Goal: Use online tool/utility: Utilize a website feature to perform a specific function

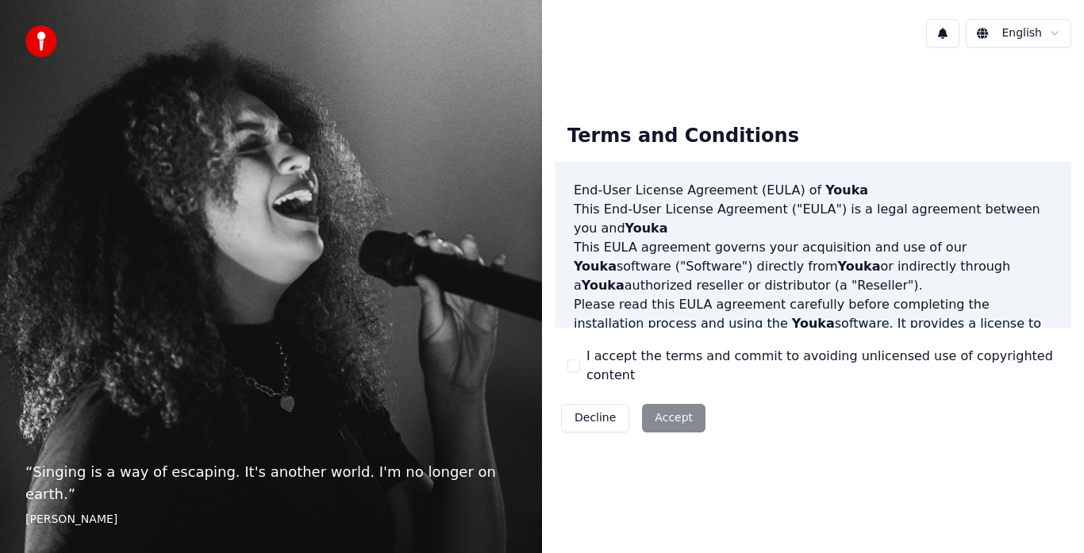
click at [572, 363] on button "I accept the terms and commit to avoiding unlicensed use of copyrighted content" at bounding box center [574, 366] width 13 height 13
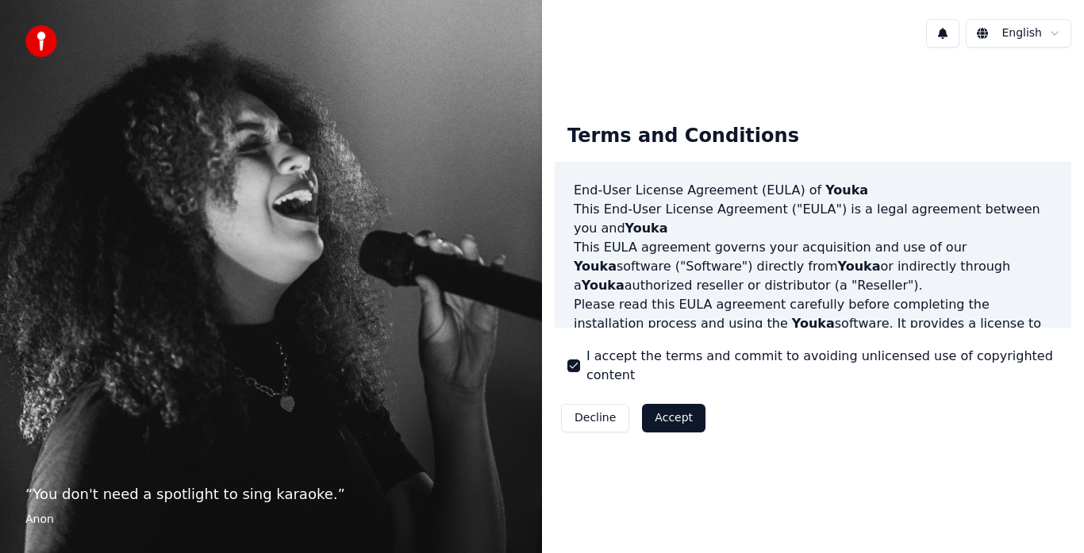
click at [676, 406] on button "Accept" at bounding box center [674, 418] width 64 height 29
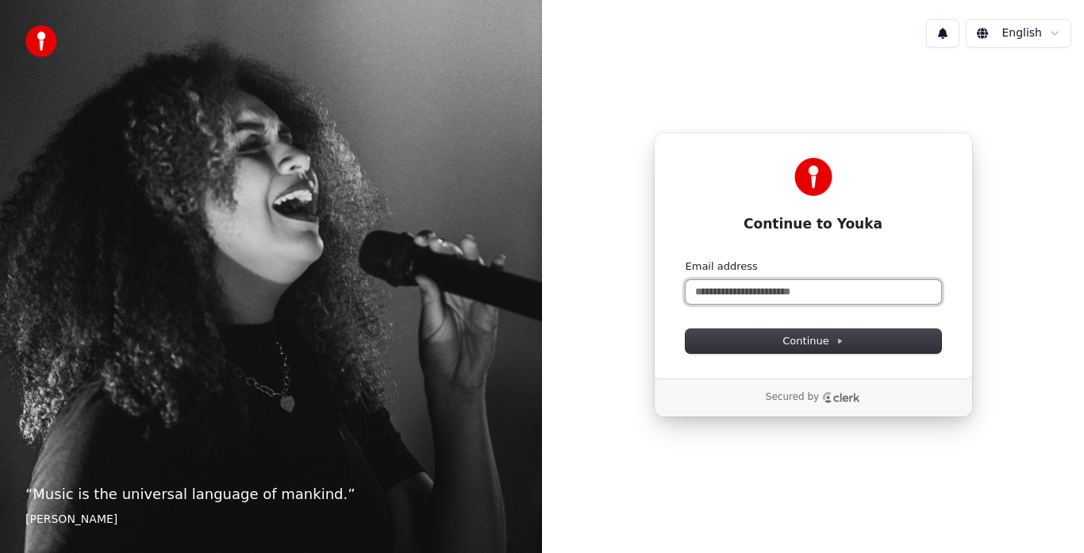
click at [765, 289] on input "Email address" at bounding box center [814, 292] width 256 height 24
type input "*"
click at [686, 260] on button "submit" at bounding box center [686, 260] width 0 height 0
type input "**********"
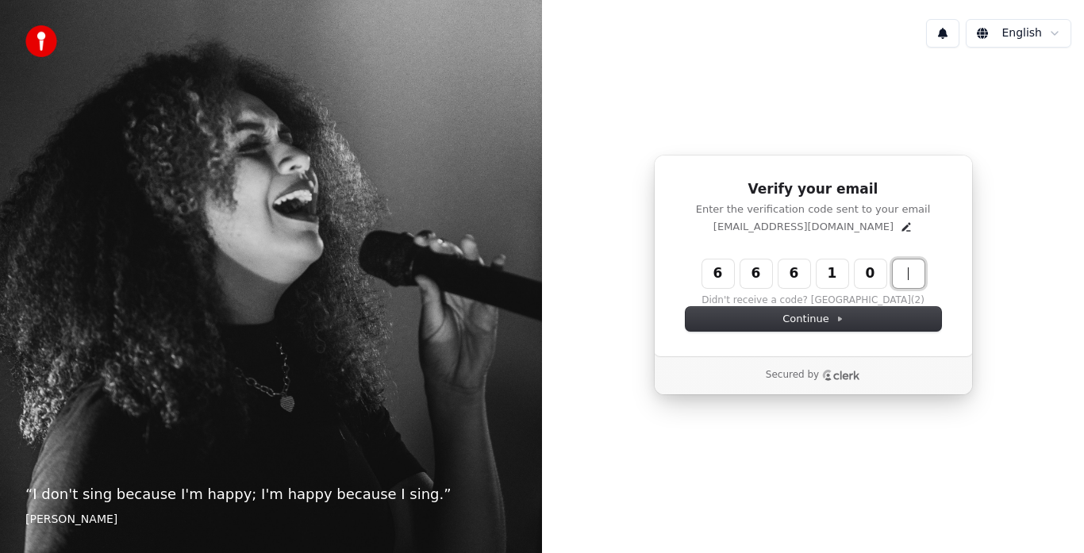
type input "******"
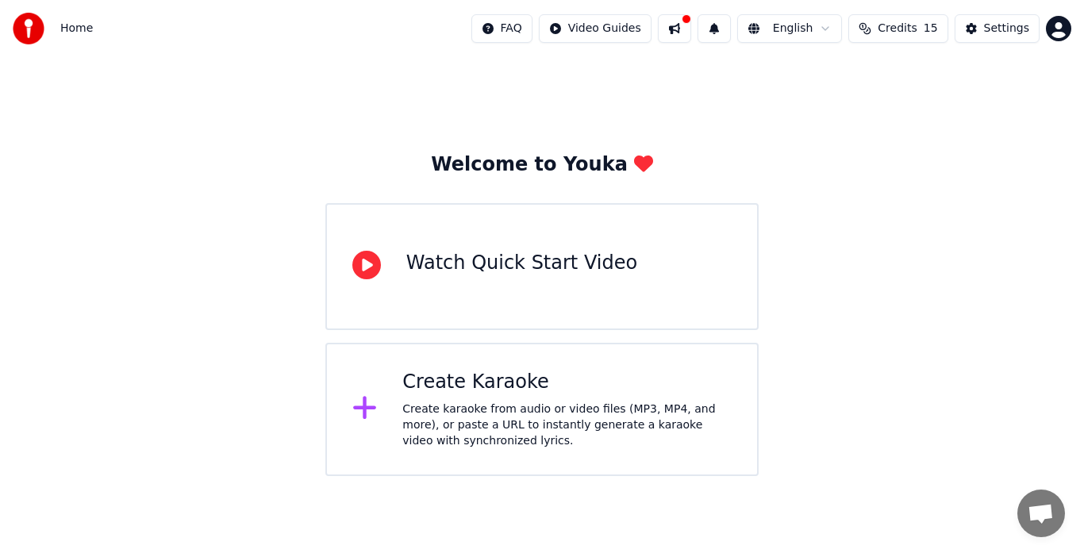
click at [368, 267] on icon at bounding box center [366, 265] width 29 height 29
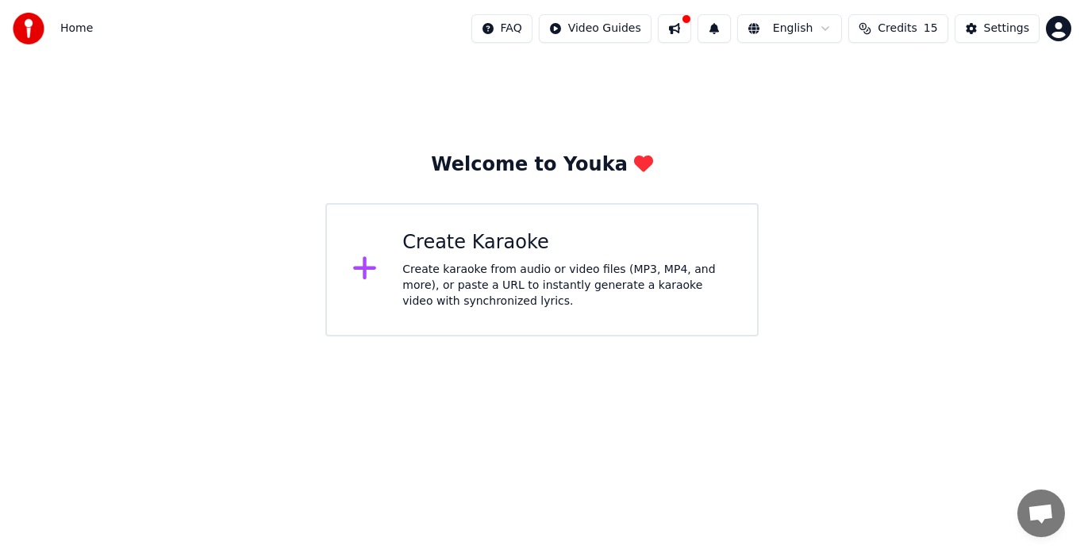
click at [365, 268] on icon at bounding box center [364, 268] width 23 height 23
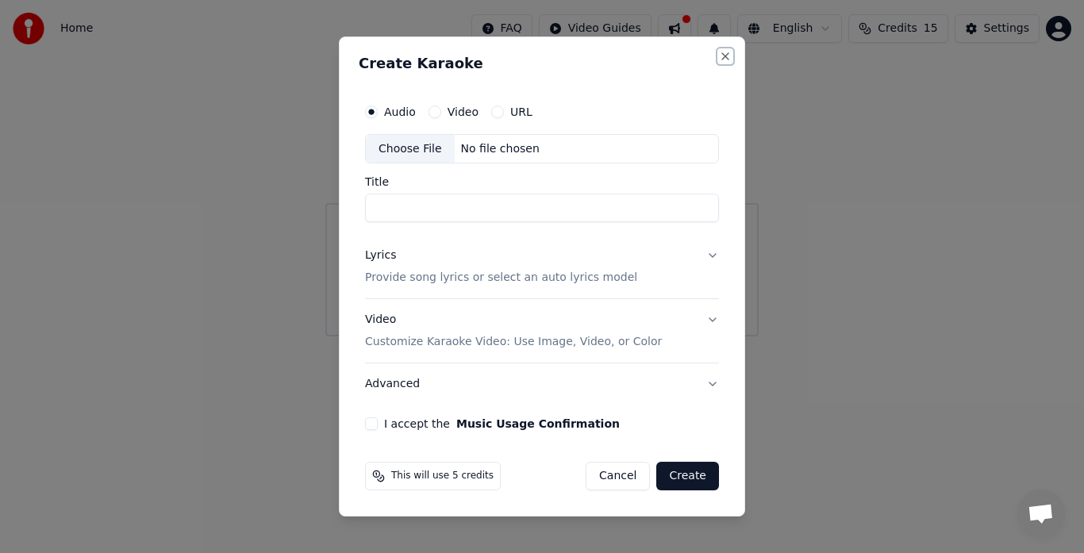
click at [728, 52] on button "Close" at bounding box center [725, 56] width 13 height 13
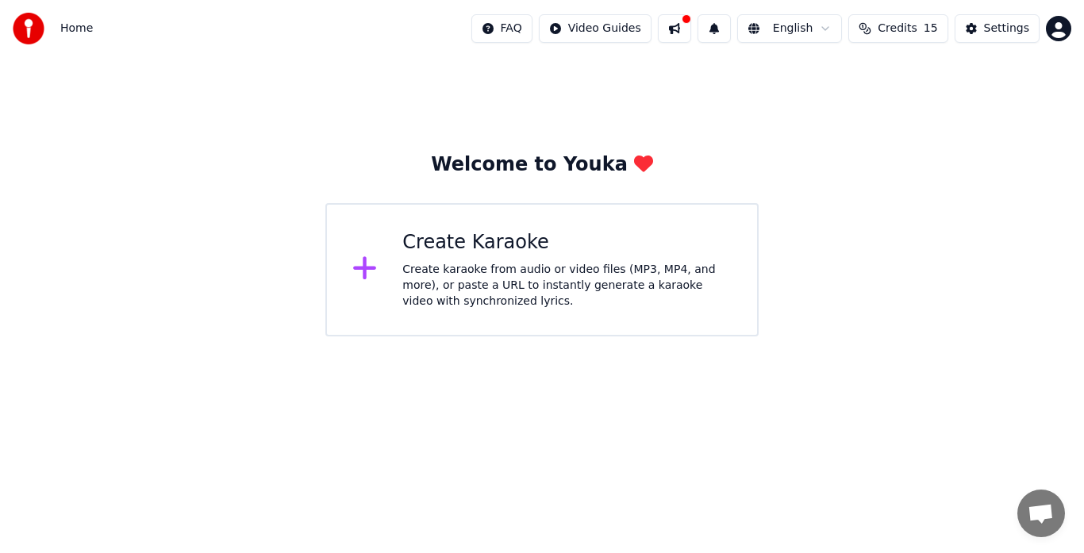
click at [369, 274] on icon at bounding box center [364, 268] width 25 height 29
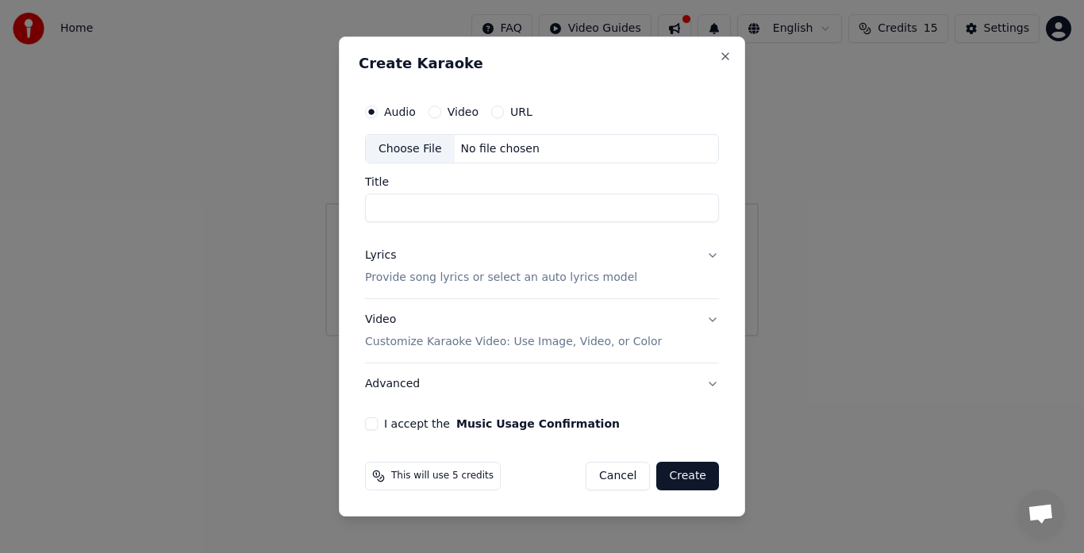
click at [423, 339] on p "Customize Karaoke Video: Use Image, Video, or Color" at bounding box center [513, 342] width 297 height 16
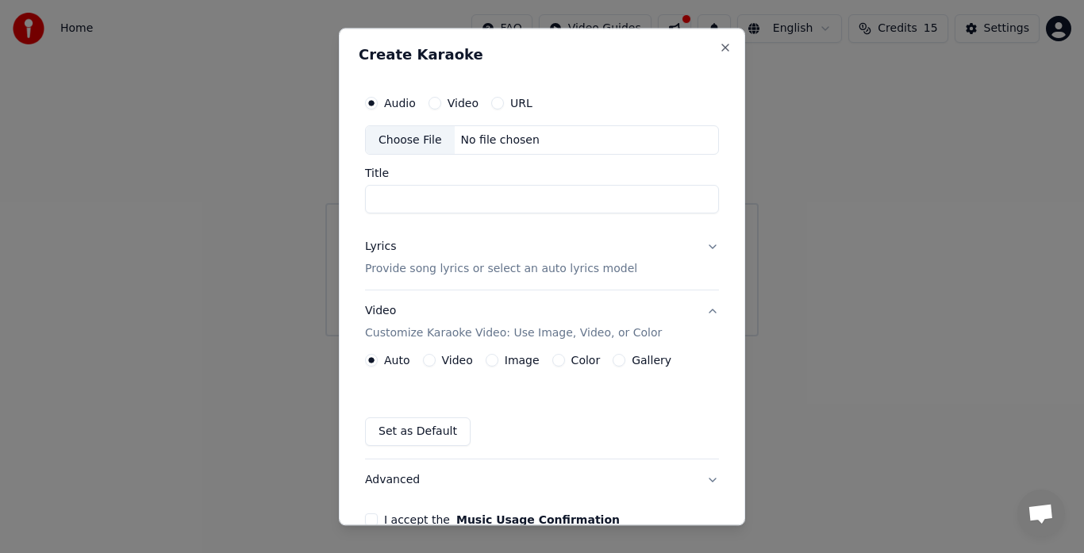
click at [412, 265] on p "Provide song lyrics or select an auto lyrics model" at bounding box center [501, 270] width 272 height 16
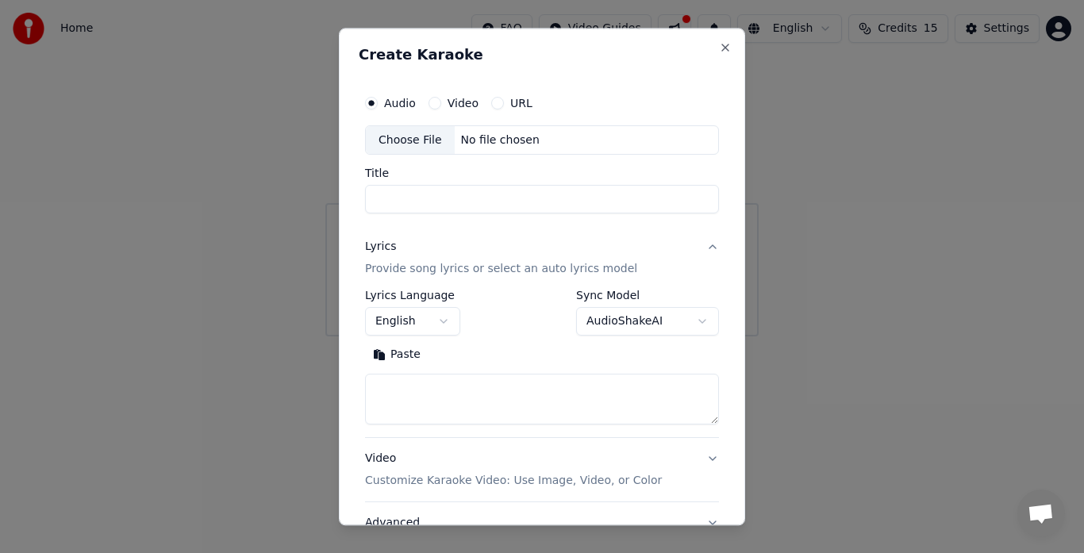
click at [576, 272] on p "Provide song lyrics or select an auto lyrics model" at bounding box center [501, 270] width 272 height 16
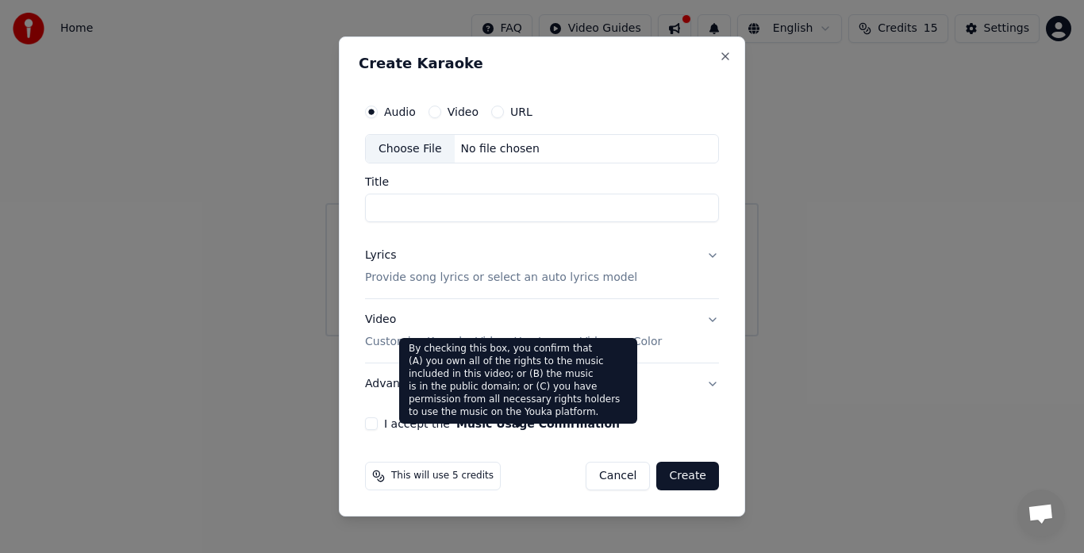
click at [495, 423] on button "Music Usage Confirmation" at bounding box center [538, 423] width 164 height 11
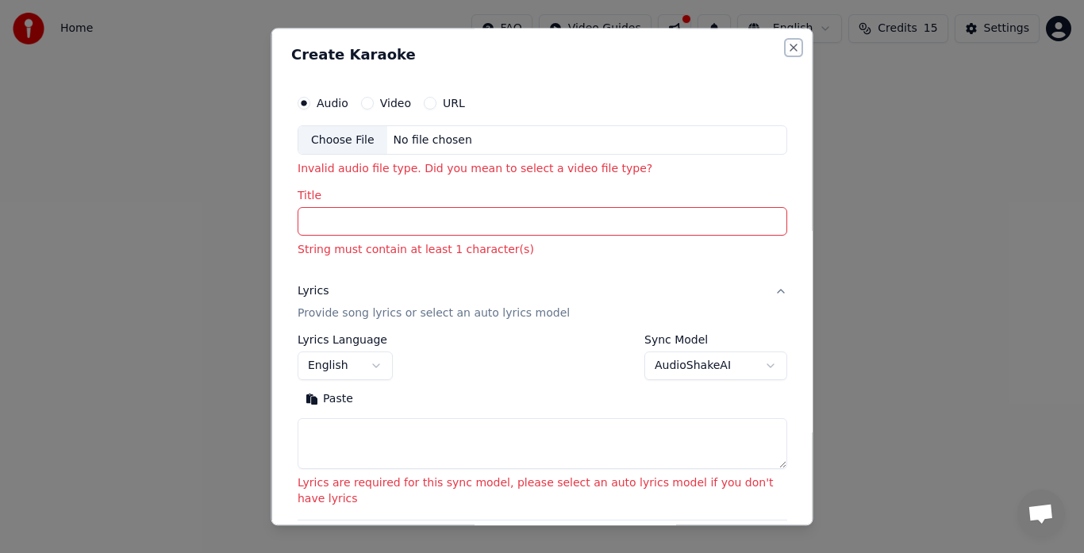
click at [788, 46] on button "Close" at bounding box center [794, 47] width 13 height 13
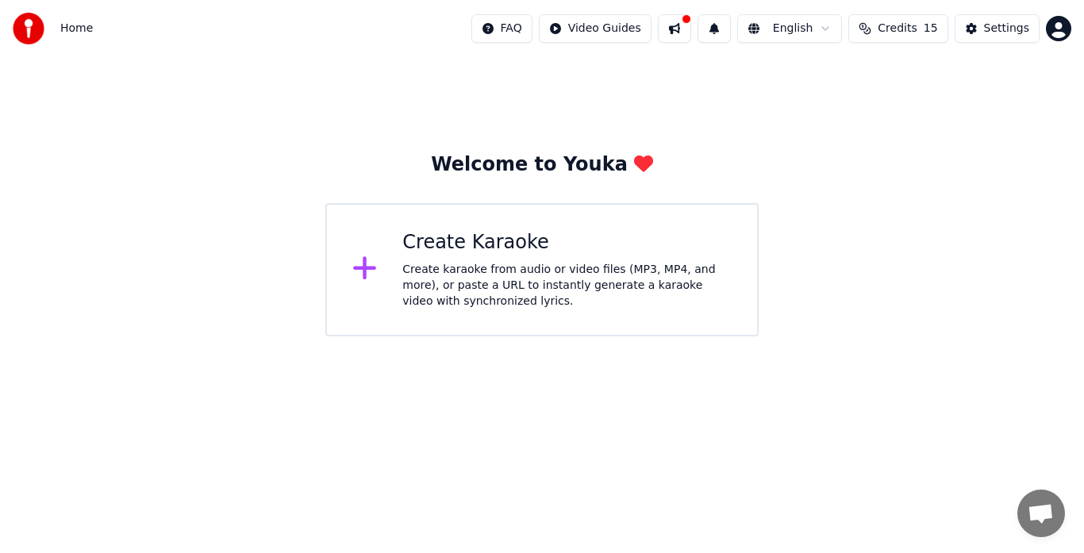
click at [691, 24] on button at bounding box center [674, 28] width 33 height 29
click at [622, 117] on div "Welcome to Youka Create Karaoke Create karaoke from audio or video files (MP3, …" at bounding box center [542, 196] width 1084 height 279
click at [623, 26] on html "Home FAQ Video Guides English Credits 15 Settings Welcome to Youka Create Karao…" at bounding box center [542, 168] width 1084 height 337
click at [793, 117] on html "Home FAQ Video Guides English Credits 15 Settings Welcome to Youka Create Karao…" at bounding box center [542, 168] width 1084 height 337
click at [1015, 34] on div "Settings" at bounding box center [1006, 29] width 45 height 16
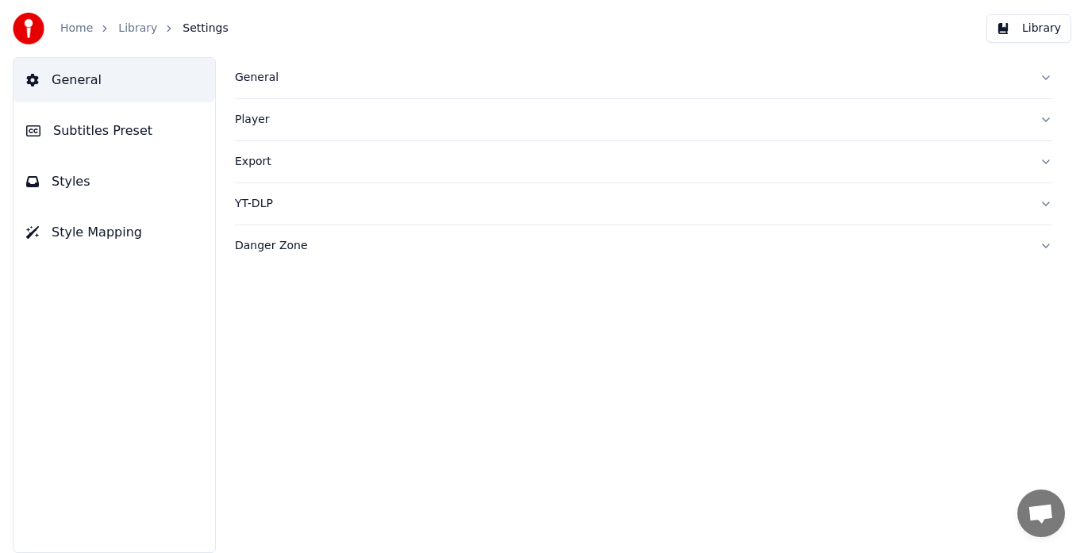
click at [641, 187] on button "YT-DLP" at bounding box center [644, 203] width 818 height 41
click at [1049, 79] on button "General" at bounding box center [644, 77] width 818 height 41
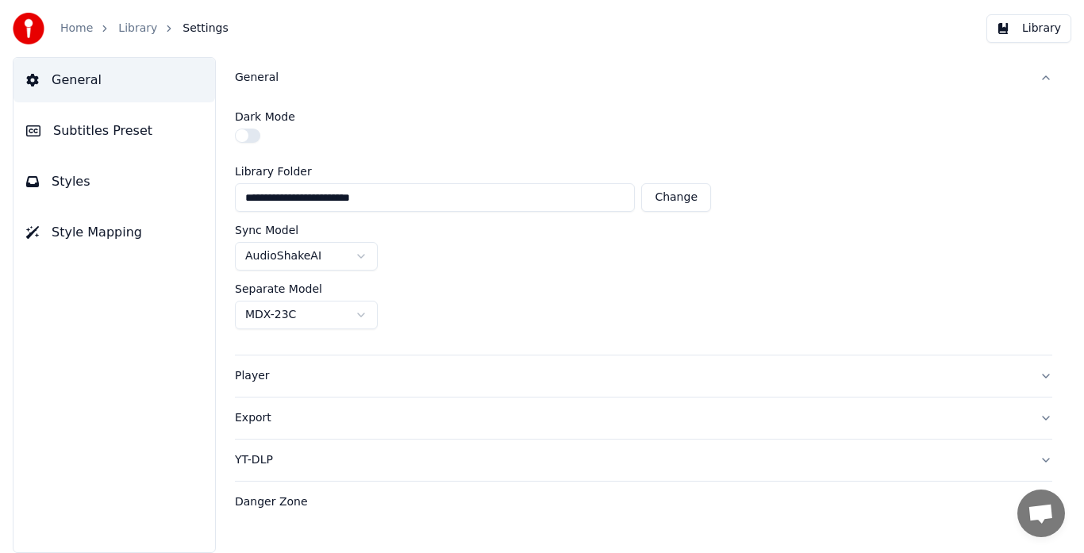
click at [248, 376] on div "Player" at bounding box center [631, 376] width 792 height 16
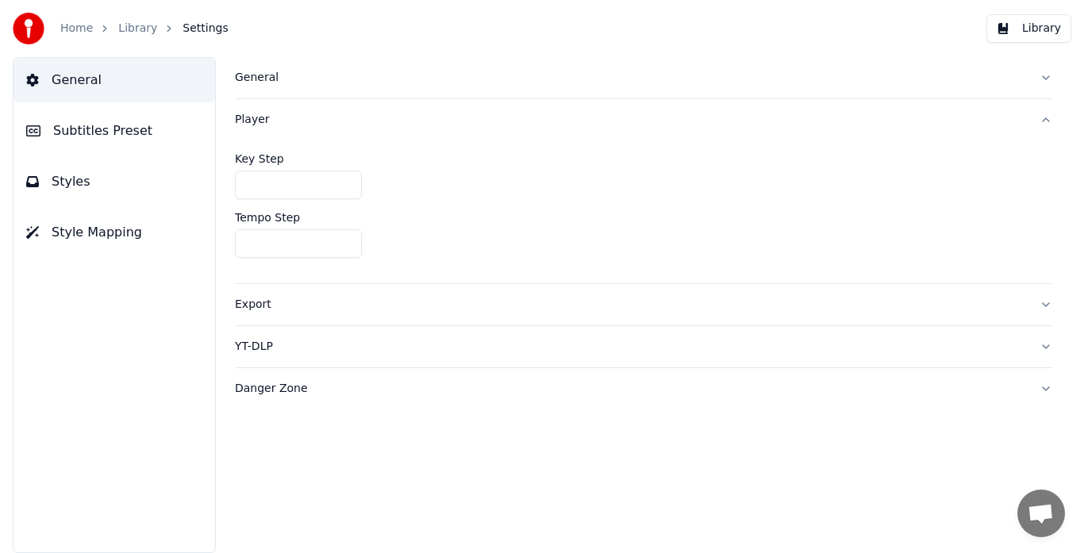
click at [34, 35] on img at bounding box center [29, 29] width 32 height 32
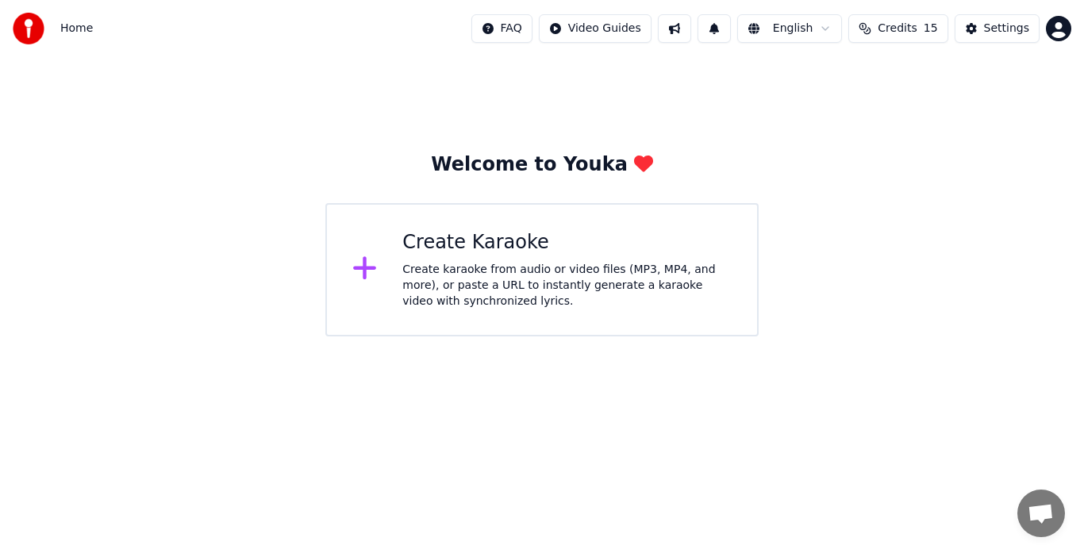
click at [364, 265] on icon at bounding box center [364, 268] width 23 height 23
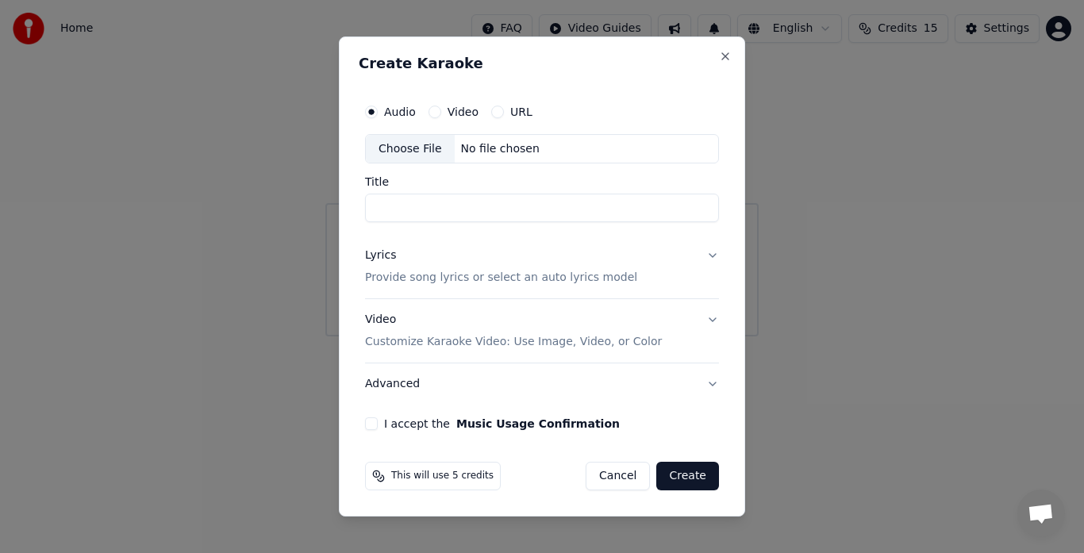
click at [456, 110] on label "Video" at bounding box center [463, 111] width 31 height 11
click at [441, 110] on button "Video" at bounding box center [435, 112] width 13 height 13
click at [510, 112] on label "URL" at bounding box center [521, 111] width 22 height 11
click at [504, 112] on button "URL" at bounding box center [497, 112] width 13 height 13
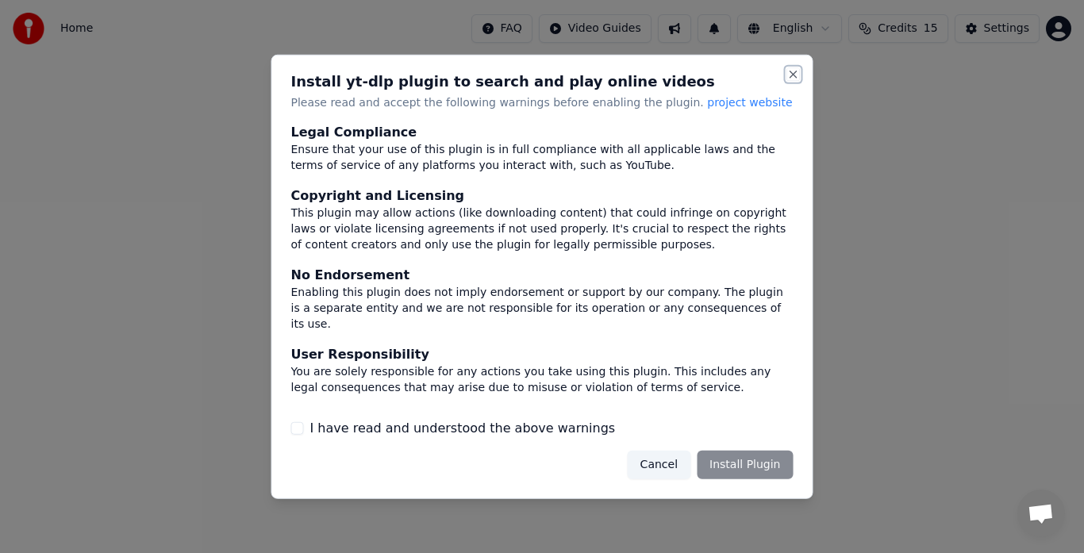
click at [793, 72] on button "Close" at bounding box center [794, 73] width 13 height 13
click at [795, 73] on button "Close" at bounding box center [794, 73] width 13 height 13
click at [646, 473] on button "Cancel" at bounding box center [659, 465] width 63 height 29
